Goal: Task Accomplishment & Management: Use online tool/utility

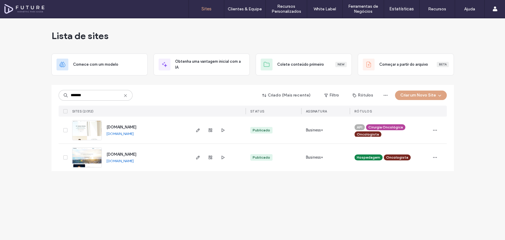
type input "*******"
click at [91, 154] on img at bounding box center [86, 168] width 29 height 40
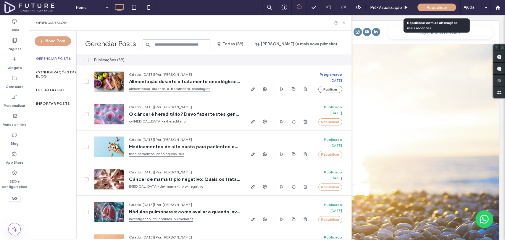
click at [427, 7] on span "Republicar" at bounding box center [436, 7] width 21 height 5
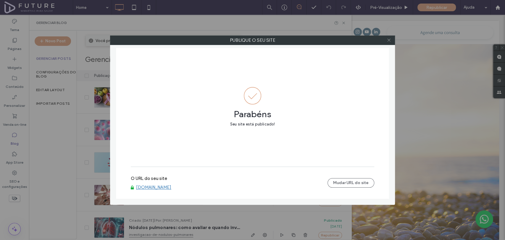
click at [390, 37] on span at bounding box center [388, 40] width 4 height 9
